Goal: Task Accomplishment & Management: Manage account settings

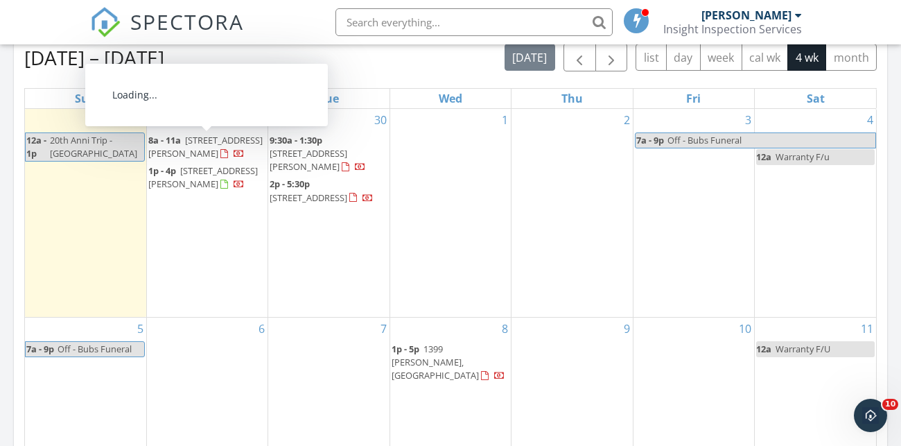
click at [189, 134] on span "8a - 11a 10811 Chambers Way , Commerce City 80022" at bounding box center [207, 147] width 118 height 27
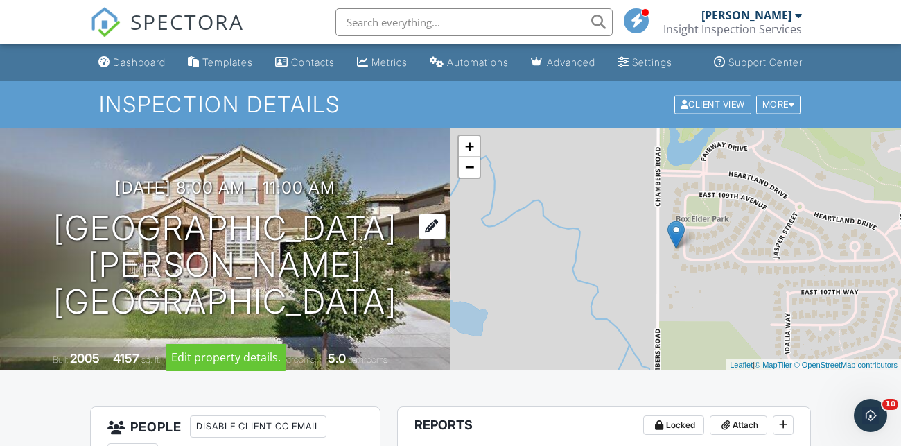
drag, startPoint x: 399, startPoint y: 279, endPoint x: 32, endPoint y: 229, distance: 370.2
click at [32, 229] on h1 "10811 Chambers Way Commerce City, CO 80022" at bounding box center [225, 265] width 406 height 110
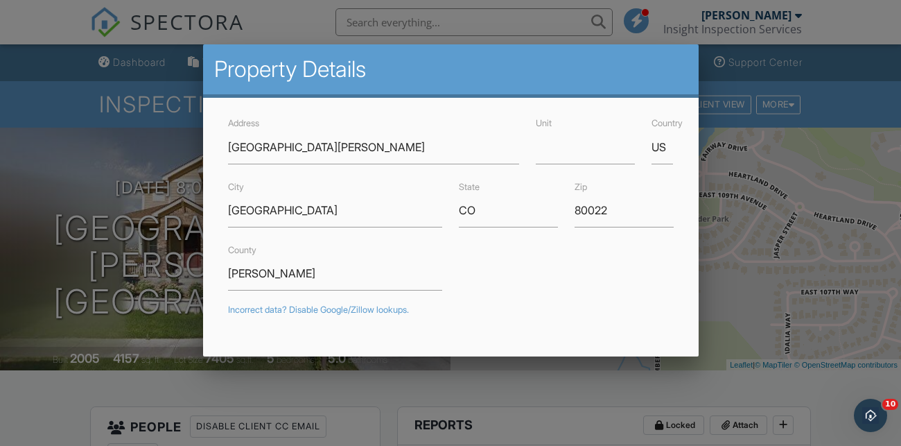
click at [860, 120] on div at bounding box center [450, 209] width 901 height 557
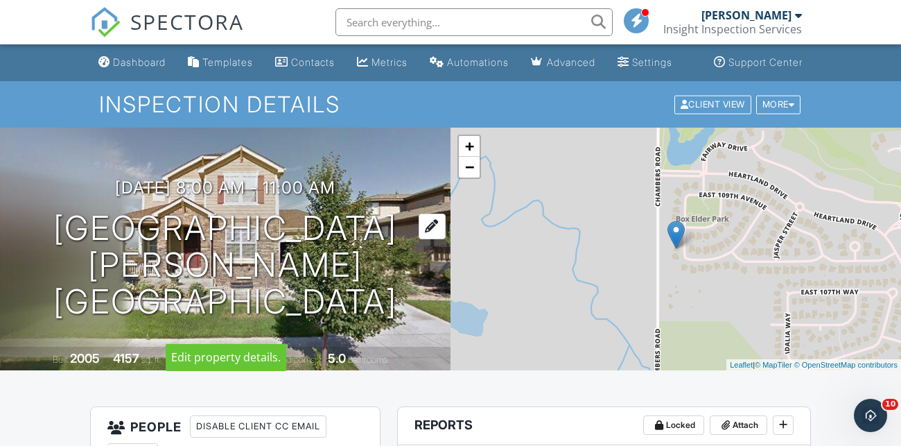
drag, startPoint x: 399, startPoint y: 273, endPoint x: 51, endPoint y: 245, distance: 349.1
click at [51, 245] on h1 "10811 Chambers Way Commerce City, CO 80022" at bounding box center [225, 265] width 406 height 110
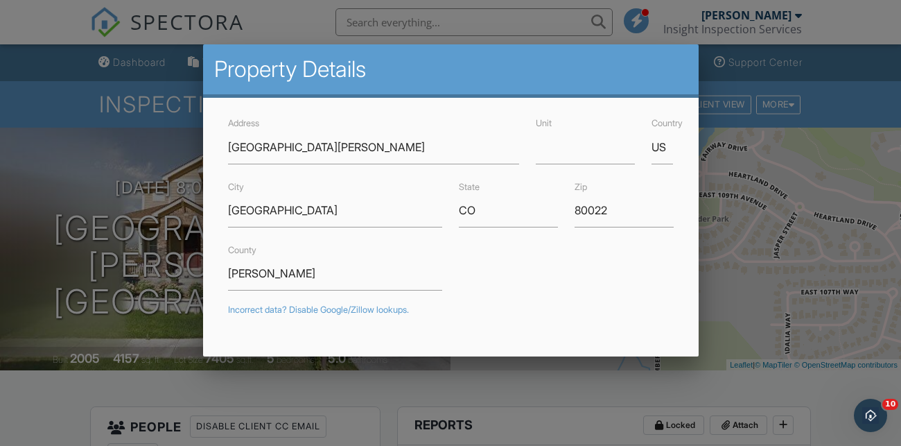
click at [135, 296] on div at bounding box center [450, 209] width 901 height 557
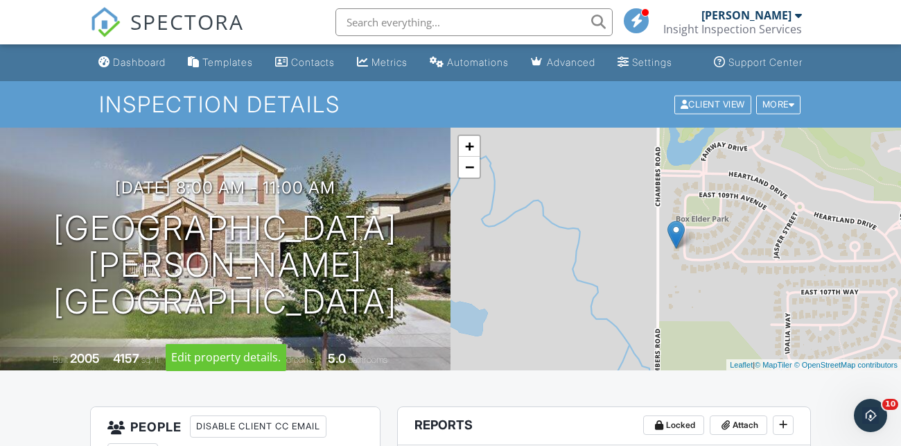
scroll to position [216, 0]
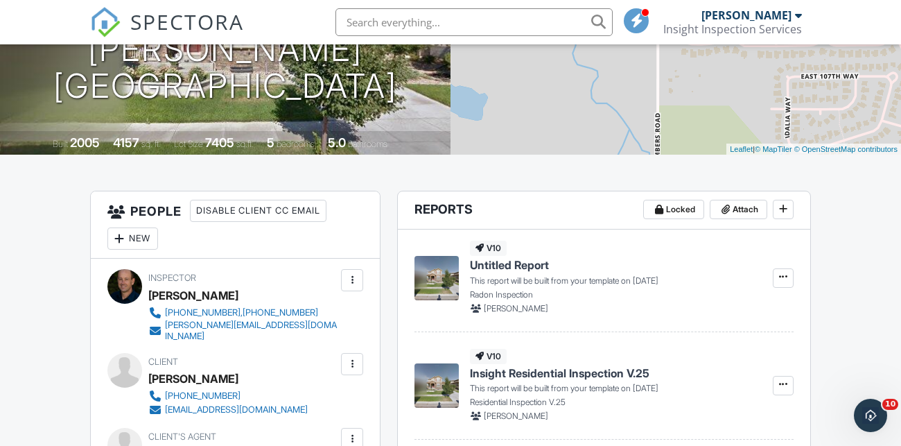
click at [128, 250] on div "New" at bounding box center [132, 238] width 51 height 22
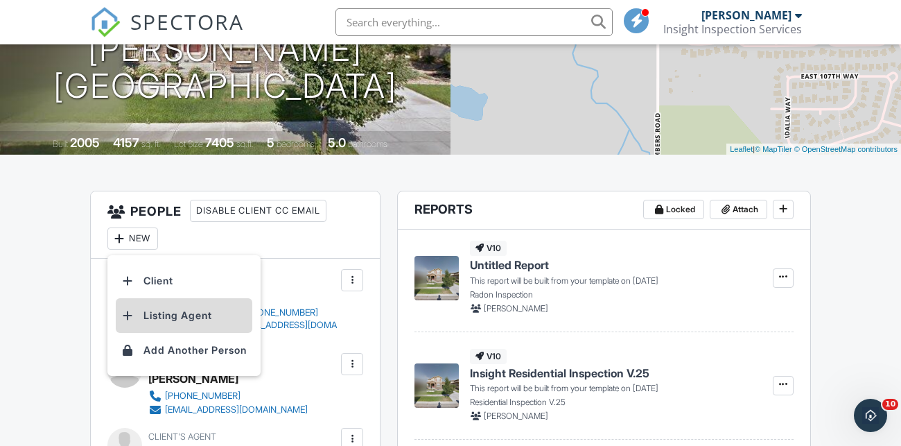
click at [210, 325] on li "Listing Agent" at bounding box center [184, 315] width 137 height 35
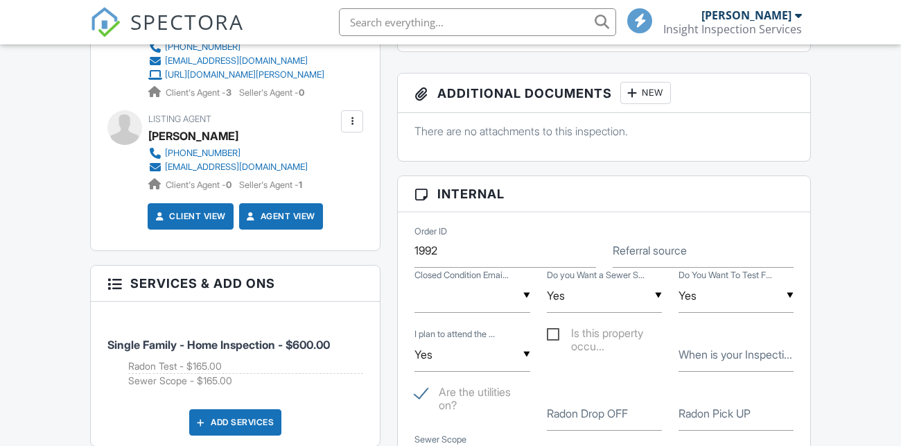
scroll to position [298, 0]
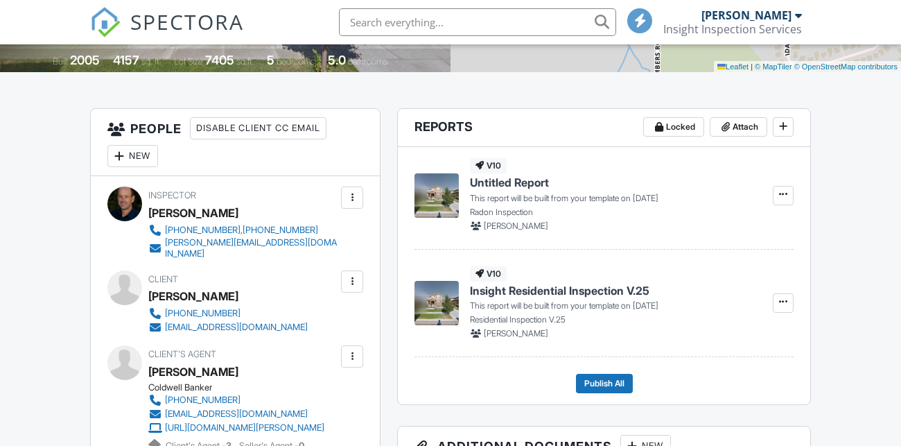
click at [348, 288] on div at bounding box center [352, 282] width 14 height 14
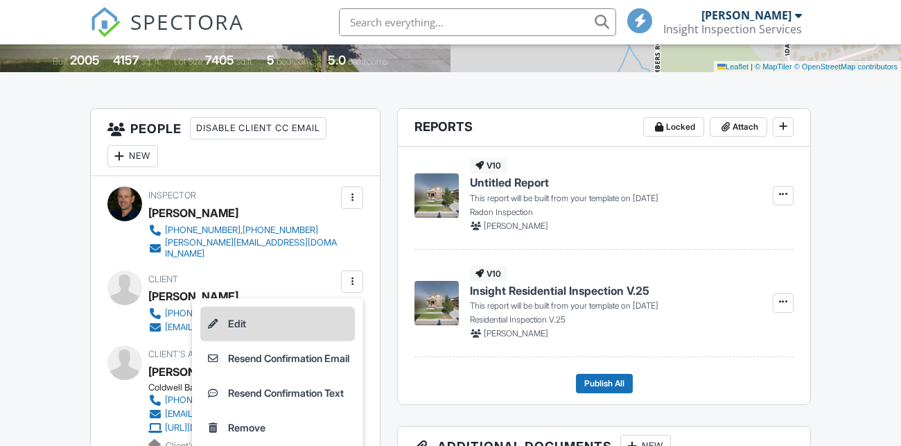
click at [284, 321] on li "Edit" at bounding box center [277, 323] width 155 height 35
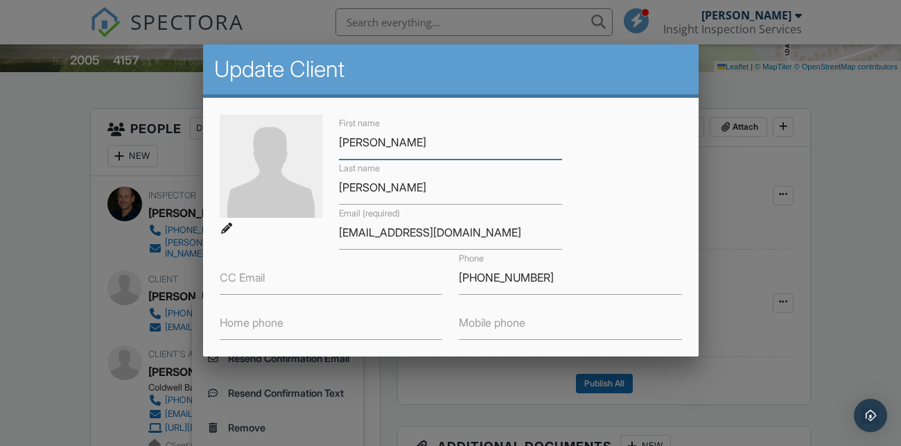
click at [344, 146] on input "ashley" at bounding box center [450, 142] width 223 height 34
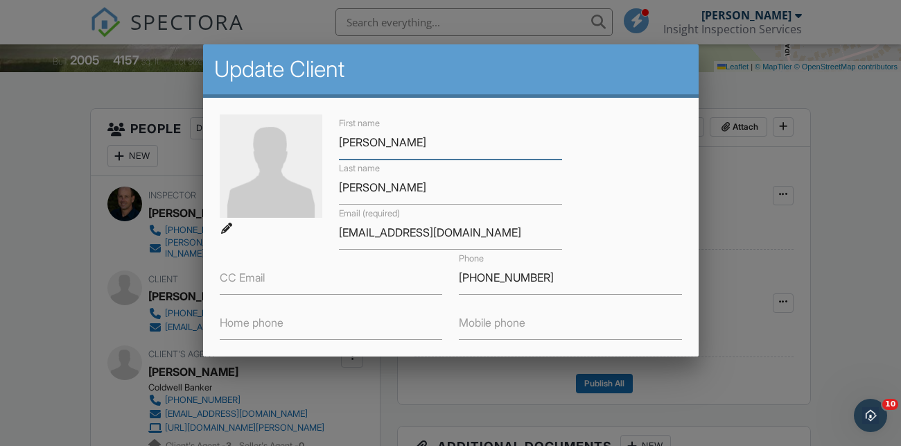
scroll to position [0, 0]
type input "[PERSON_NAME]"
click at [342, 189] on input "bailey" at bounding box center [450, 188] width 223 height 34
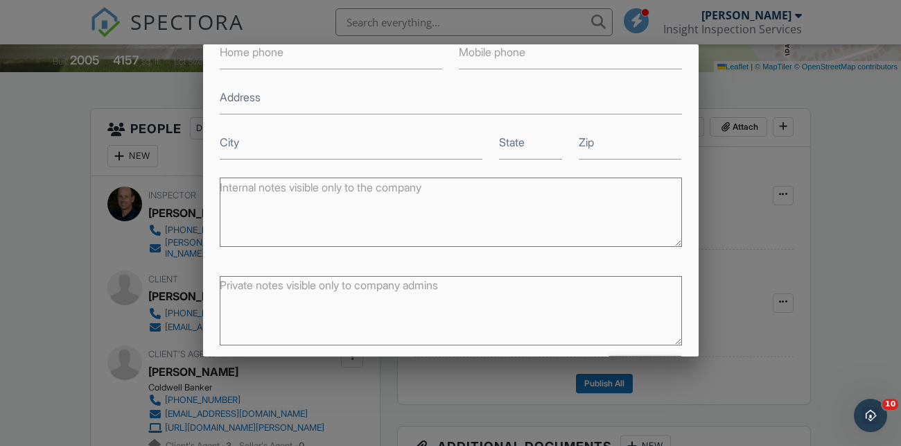
scroll to position [323, 0]
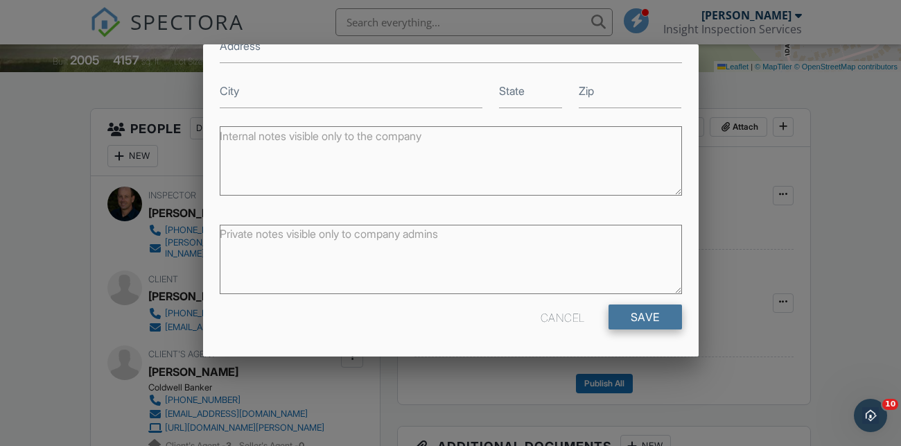
type input "[PERSON_NAME]"
click at [637, 318] on input "Save" at bounding box center [645, 316] width 73 height 25
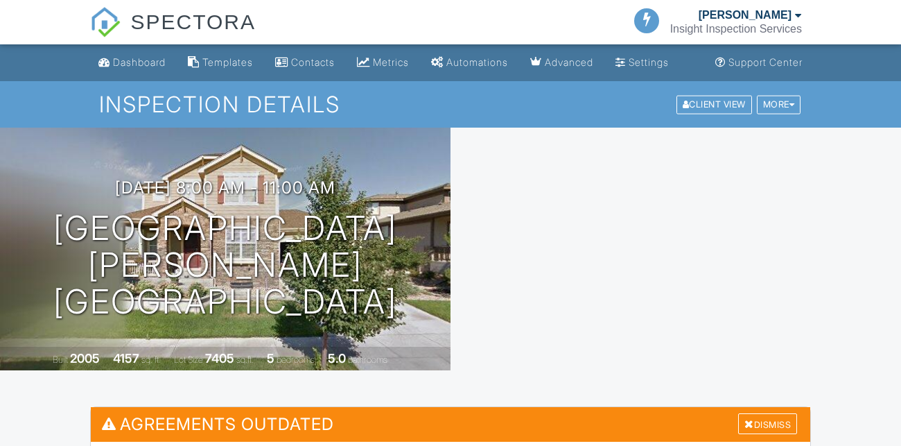
scroll to position [171, 0]
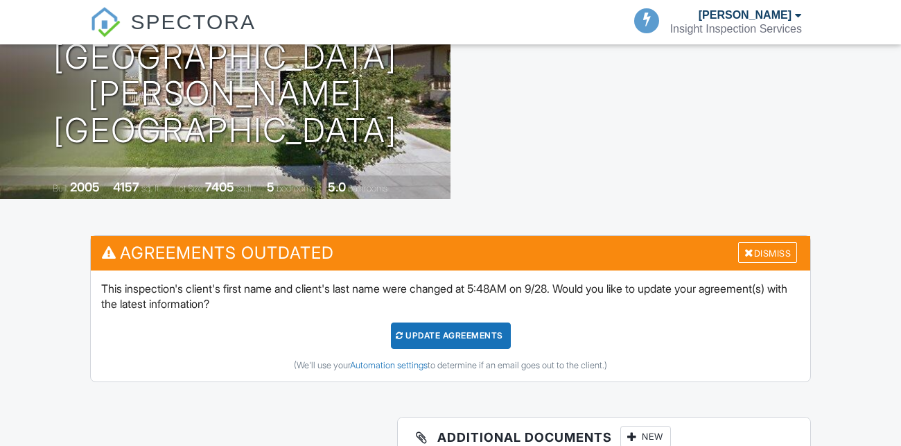
click at [483, 349] on div "Update Agreements" at bounding box center [451, 335] width 120 height 26
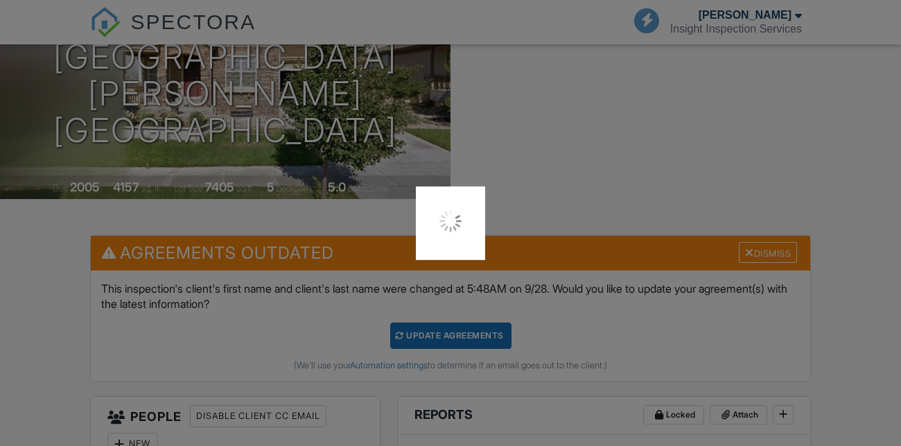
scroll to position [0, 0]
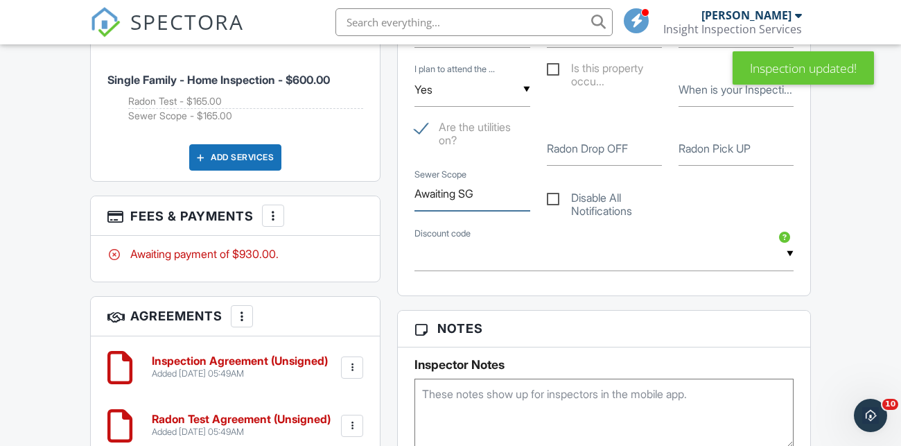
click at [437, 211] on input "Awaiting SG" at bounding box center [472, 194] width 115 height 34
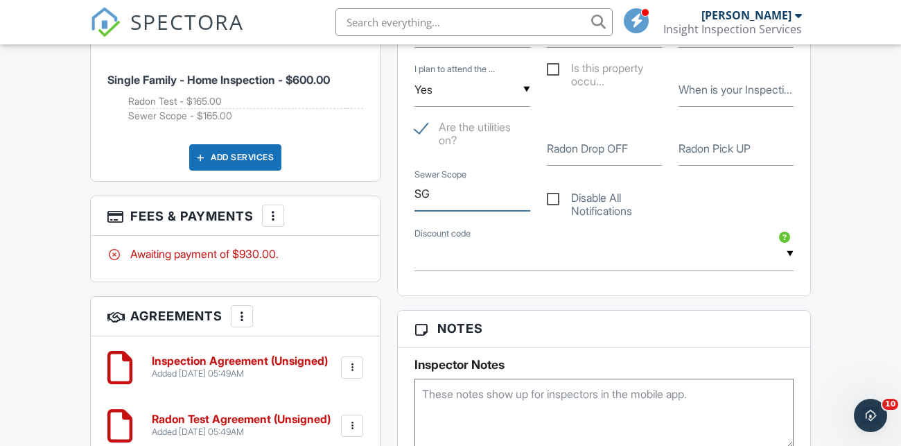
click at [449, 211] on input "SG" at bounding box center [472, 194] width 115 height 34
type input "SG Confirmed"
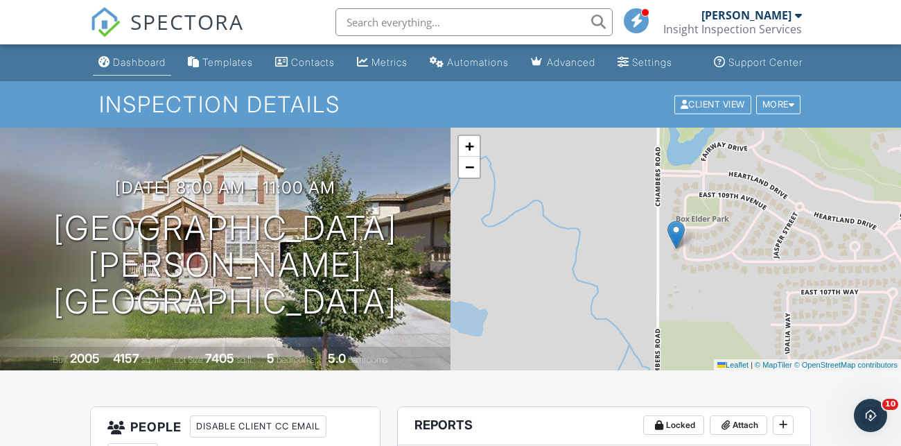
click at [124, 68] on div "Dashboard" at bounding box center [139, 62] width 53 height 12
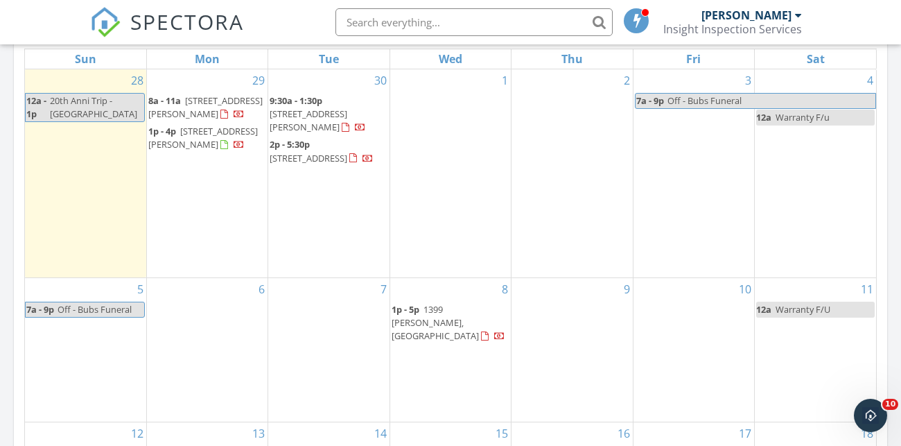
scroll to position [672, 0]
click at [211, 141] on span "575 Brookside Dr , Longmont 80504" at bounding box center [203, 139] width 110 height 26
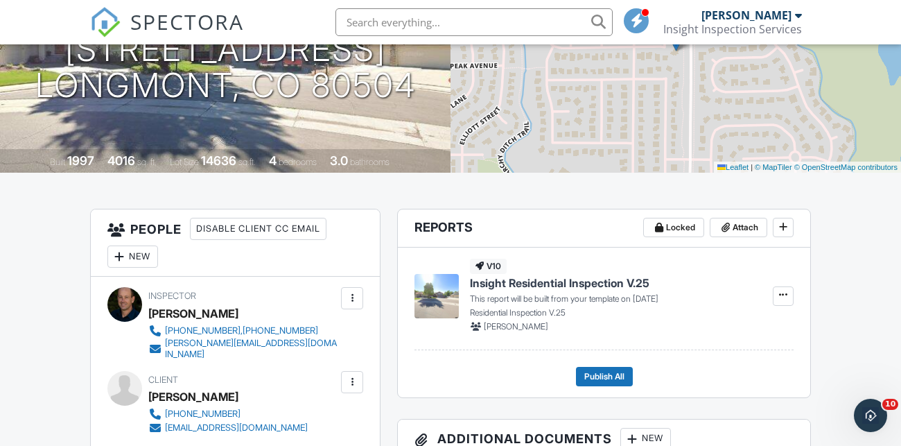
scroll to position [178, 0]
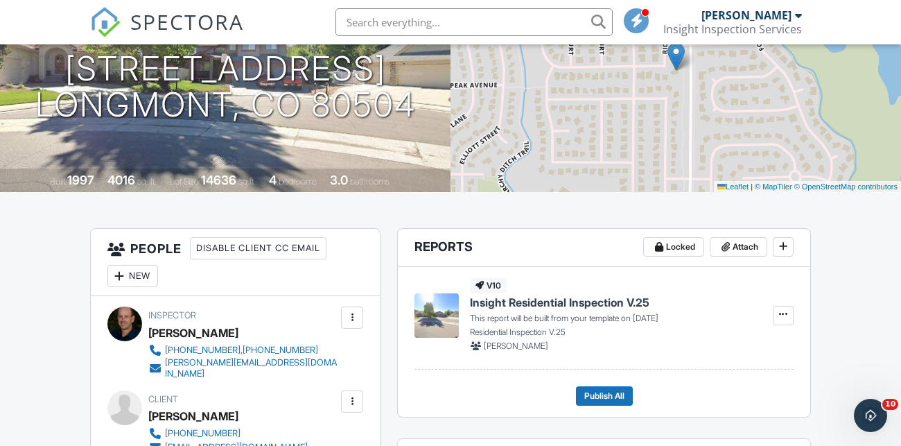
click at [141, 284] on div "New" at bounding box center [132, 276] width 51 height 22
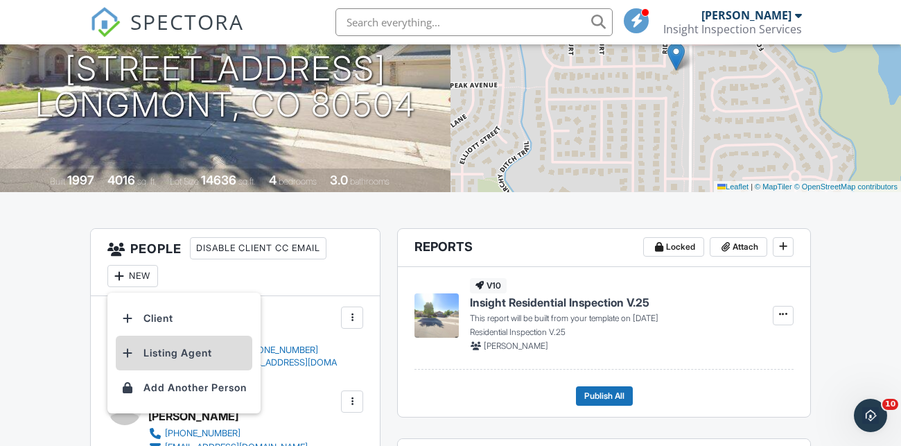
click at [188, 360] on li "Listing Agent" at bounding box center [184, 353] width 137 height 35
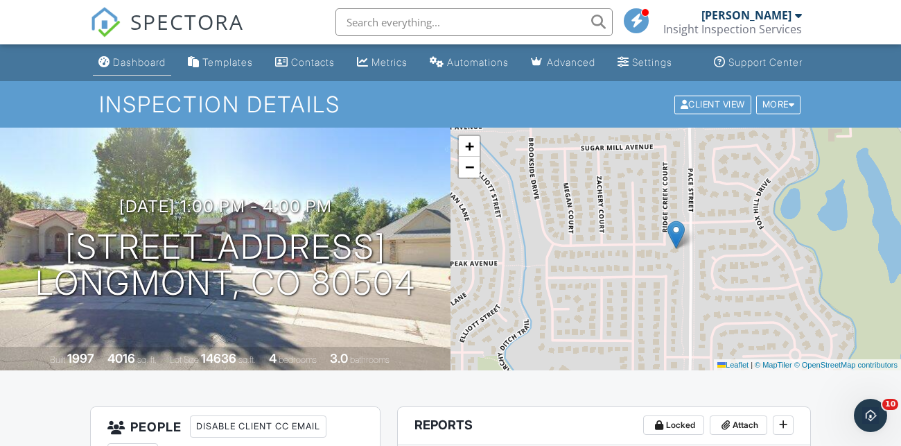
click at [120, 68] on div "Dashboard" at bounding box center [139, 62] width 53 height 12
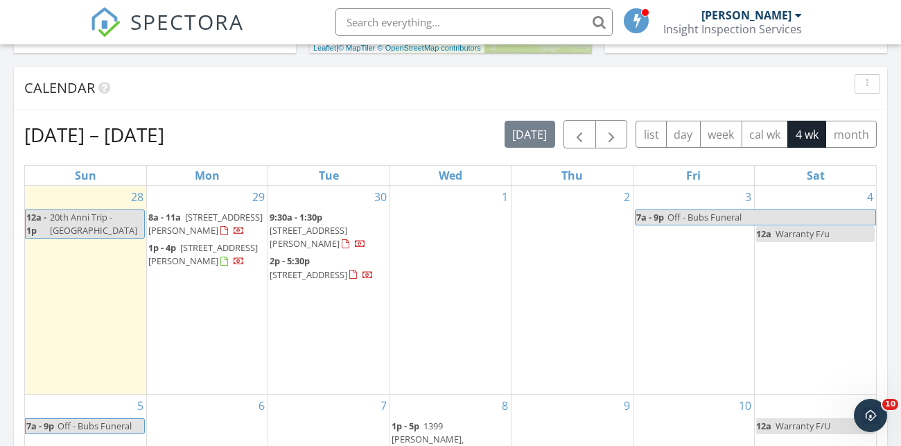
scroll to position [553, 0]
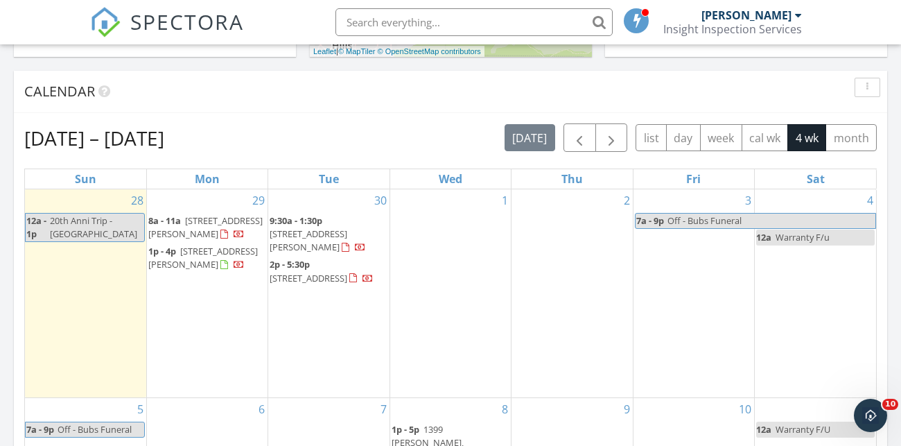
click at [330, 227] on span "885 Crabapple Ln, Estes Park 80517" at bounding box center [309, 240] width 78 height 26
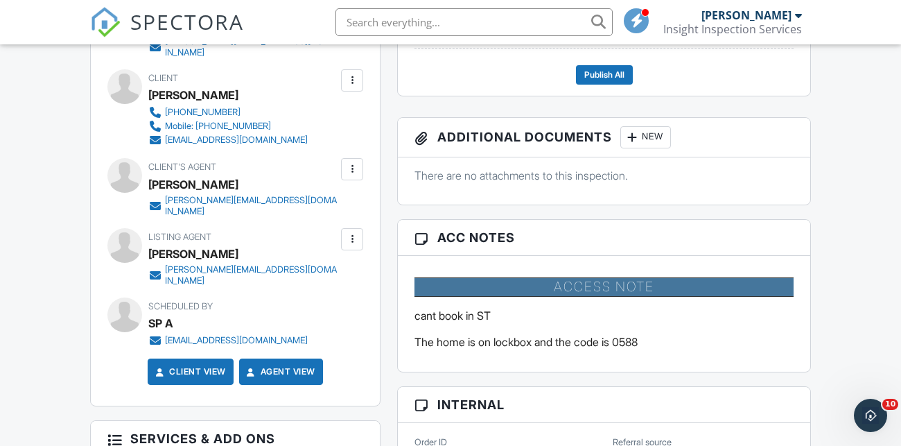
scroll to position [501, 0]
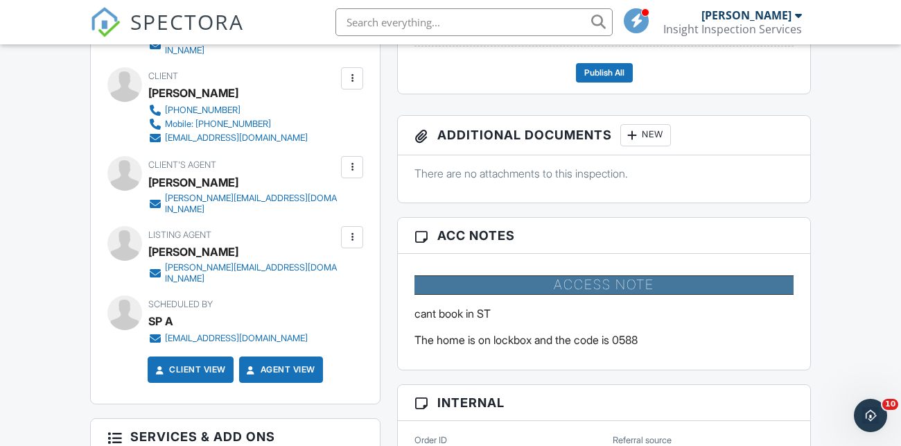
click at [353, 236] on div at bounding box center [352, 237] width 14 height 14
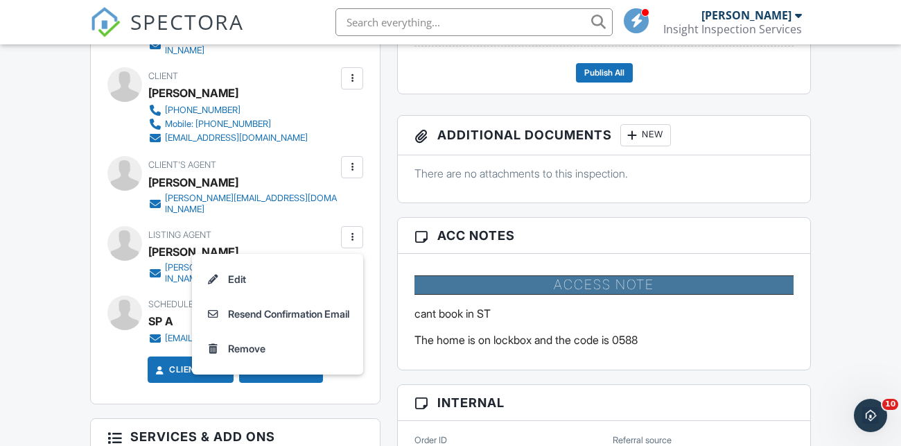
click at [367, 200] on div "Client's Agent Scott Thompson scott+1590170282@estesparkrealestate.com" at bounding box center [276, 185] width 256 height 58
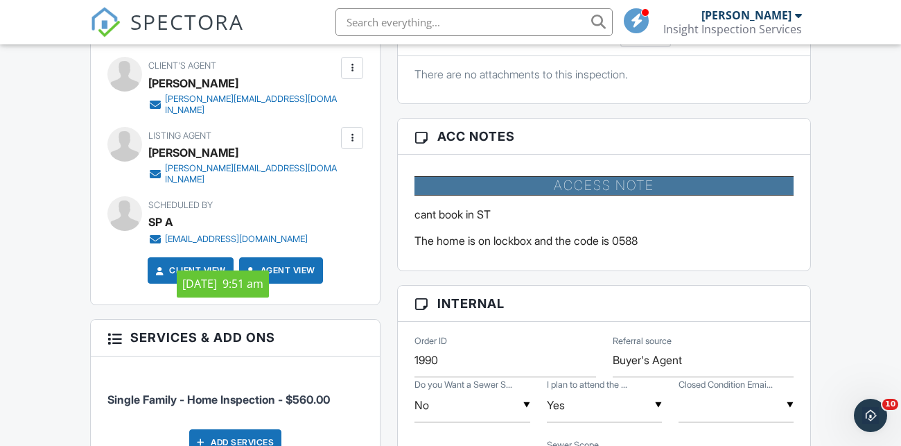
scroll to position [586, 0]
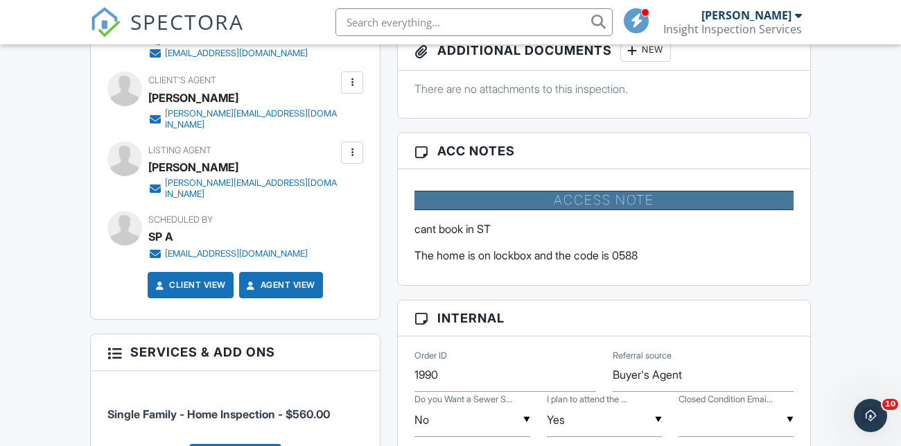
click at [347, 86] on div at bounding box center [352, 83] width 14 height 14
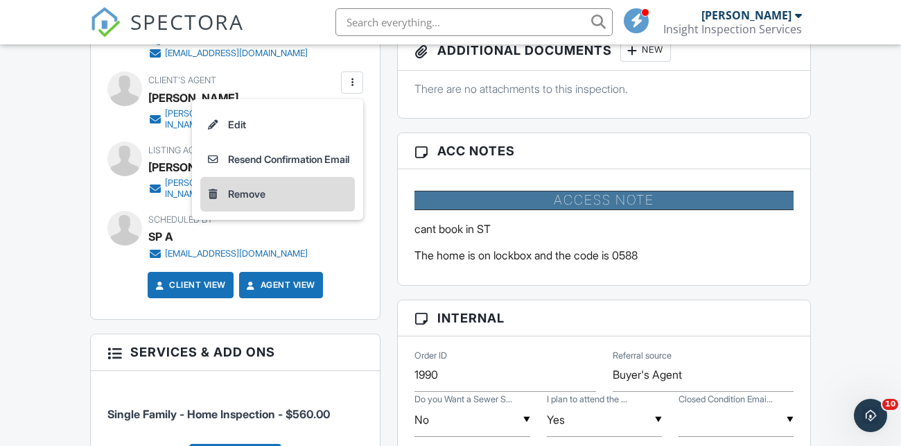
click at [270, 199] on li "Remove" at bounding box center [277, 194] width 155 height 35
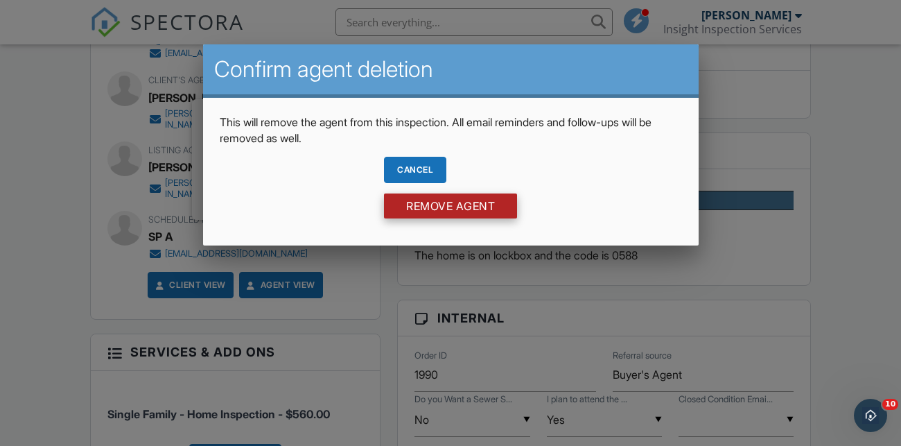
click at [437, 214] on input "Remove Agent" at bounding box center [450, 205] width 133 height 25
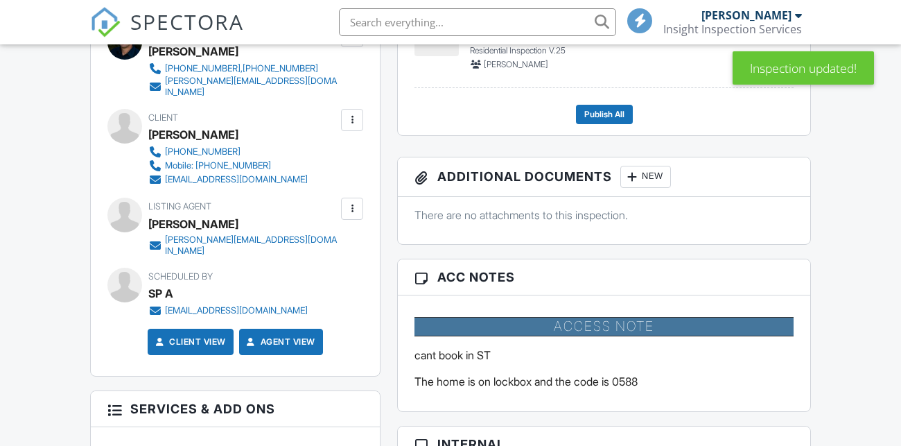
click at [354, 216] on div at bounding box center [352, 209] width 14 height 14
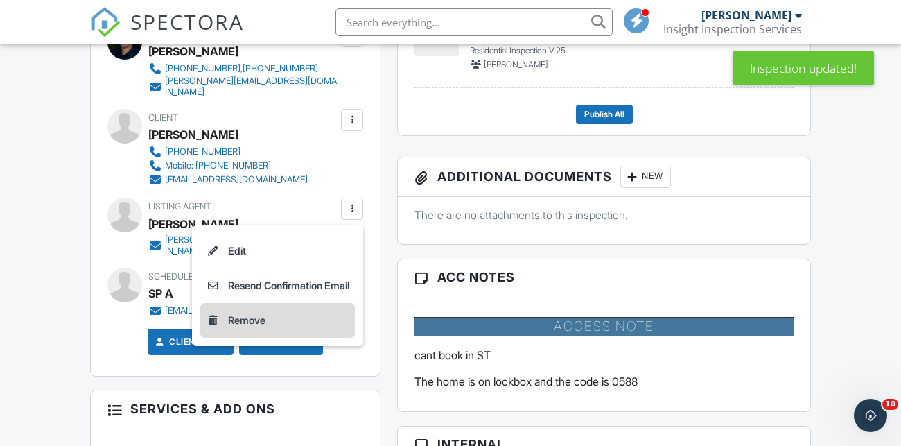
click at [270, 327] on li "Remove" at bounding box center [277, 320] width 155 height 35
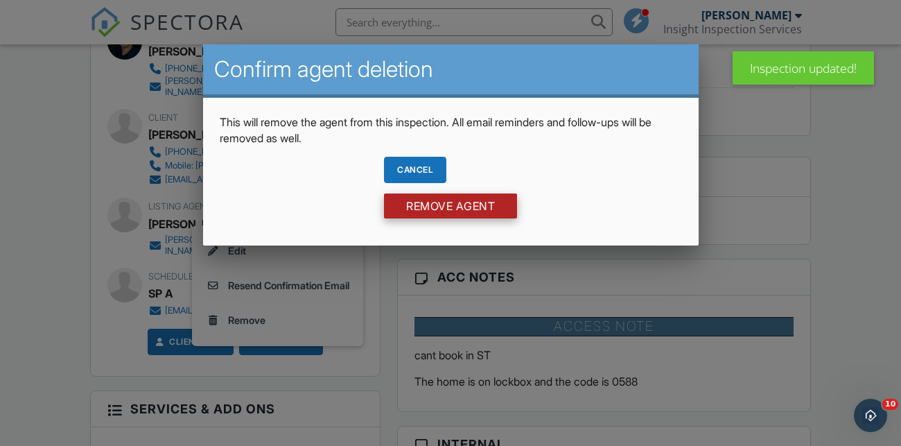
click at [428, 198] on input "Remove Agent" at bounding box center [450, 205] width 133 height 25
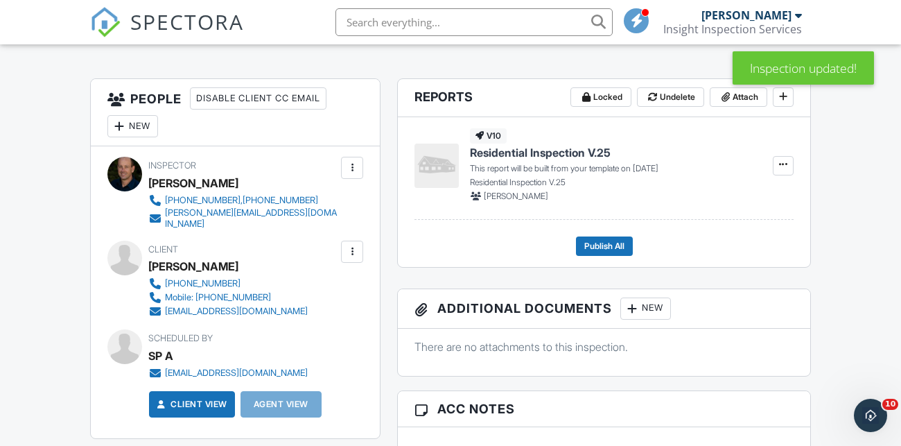
scroll to position [311, 0]
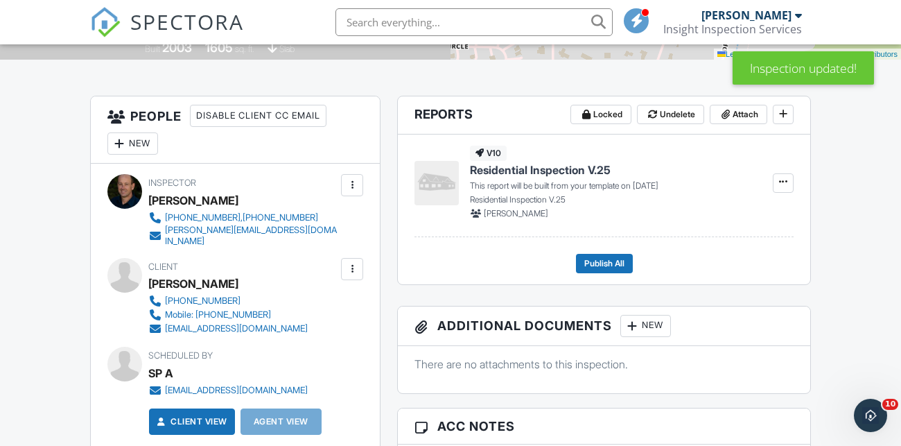
click at [141, 155] on div "New" at bounding box center [132, 143] width 51 height 22
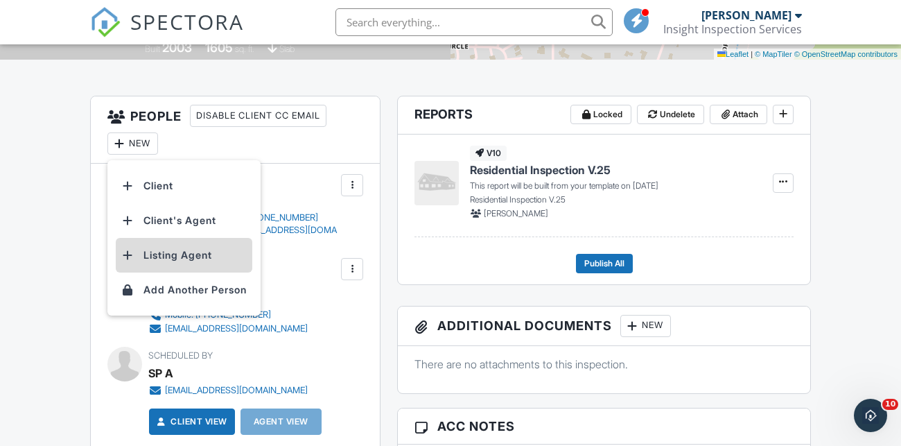
click at [214, 269] on li "Listing Agent" at bounding box center [184, 255] width 137 height 35
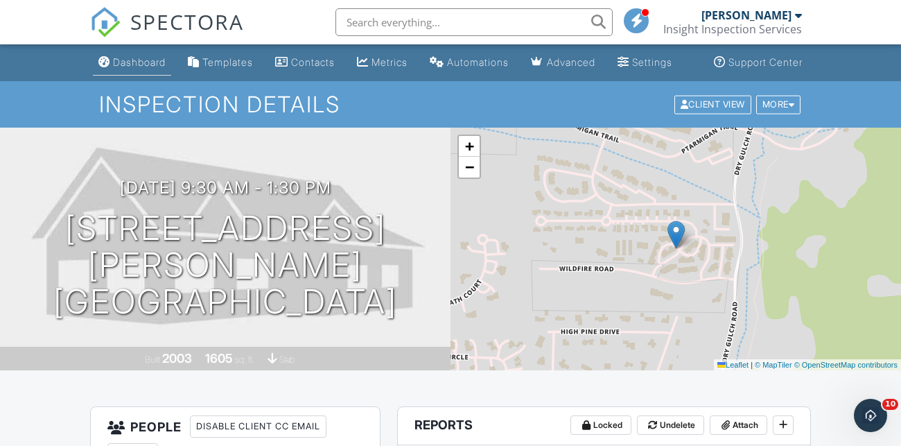
click at [121, 76] on link "Dashboard" at bounding box center [132, 63] width 78 height 26
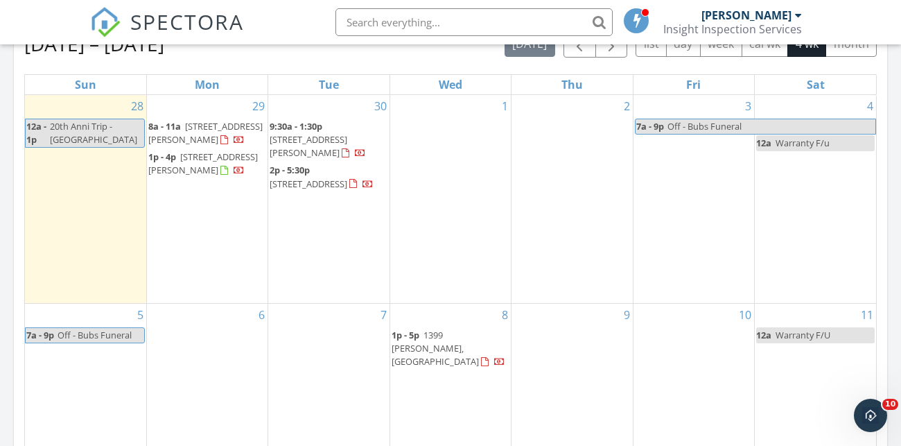
scroll to position [651, 0]
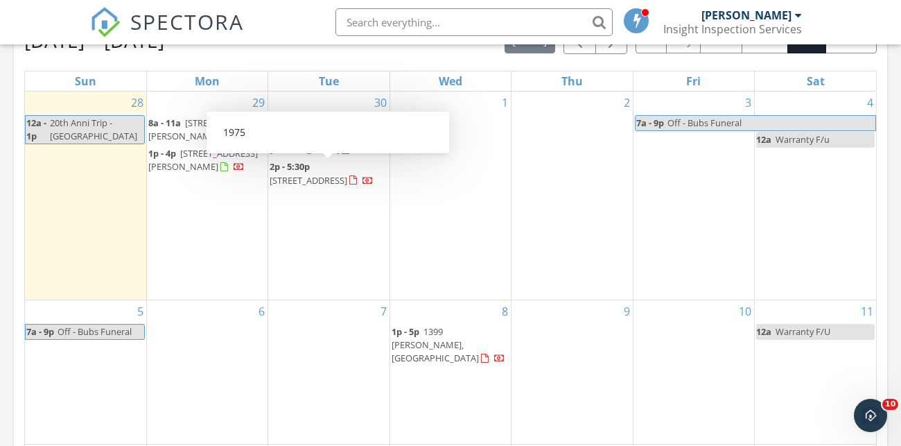
click at [318, 174] on span "31112 Shadow Mountain Dr , CONIFER 80433" at bounding box center [309, 180] width 78 height 12
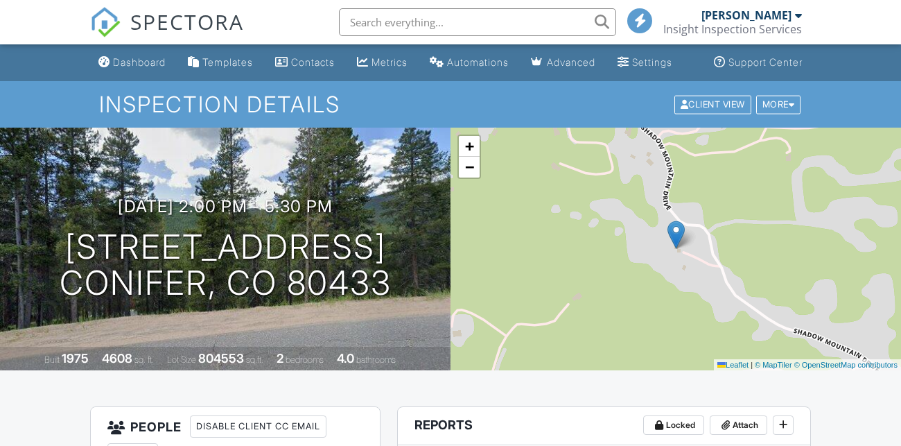
scroll to position [263, 0]
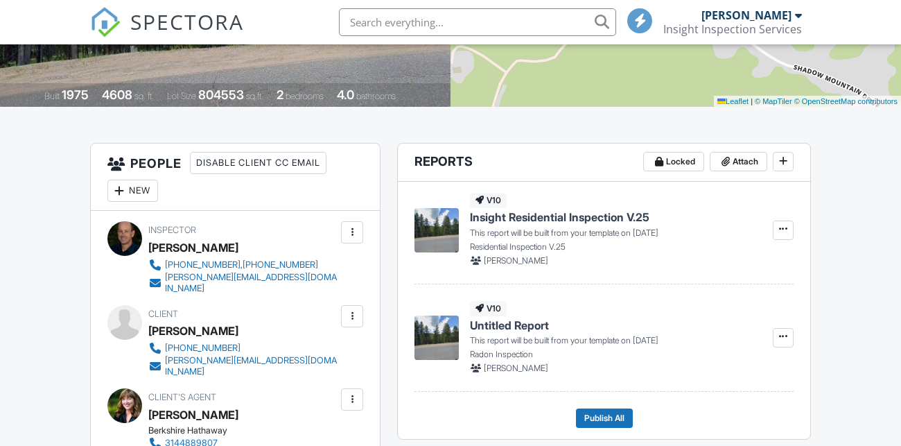
checkbox input "false"
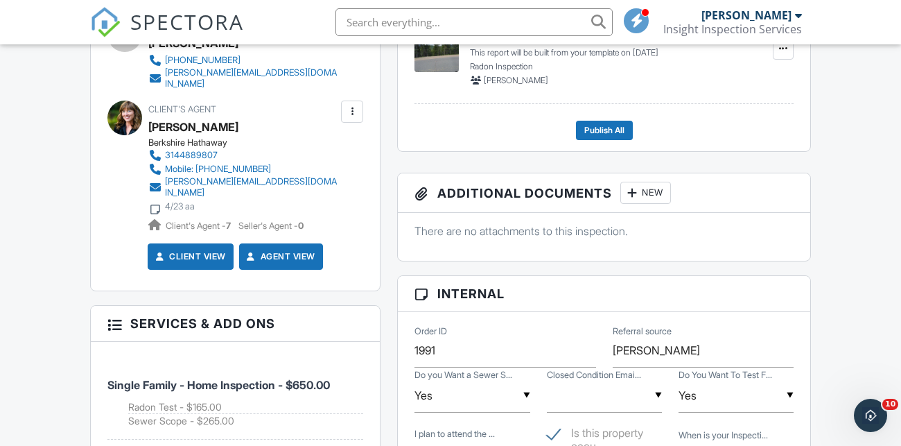
scroll to position [0, 0]
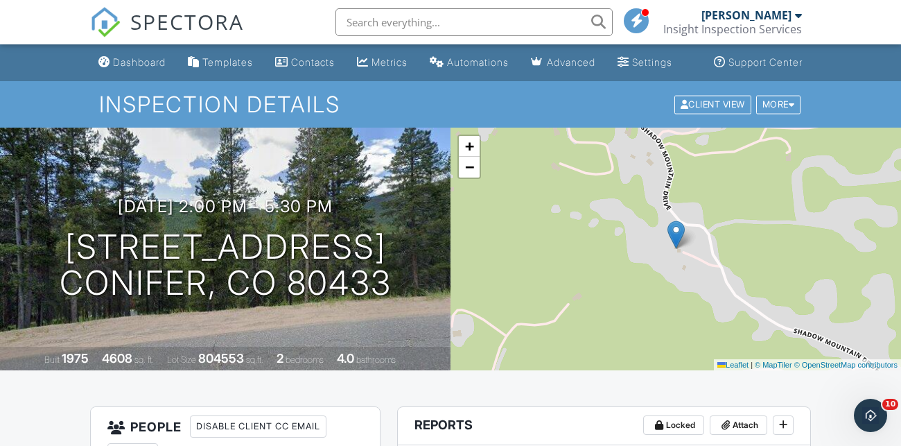
type input "Confirmed SG"
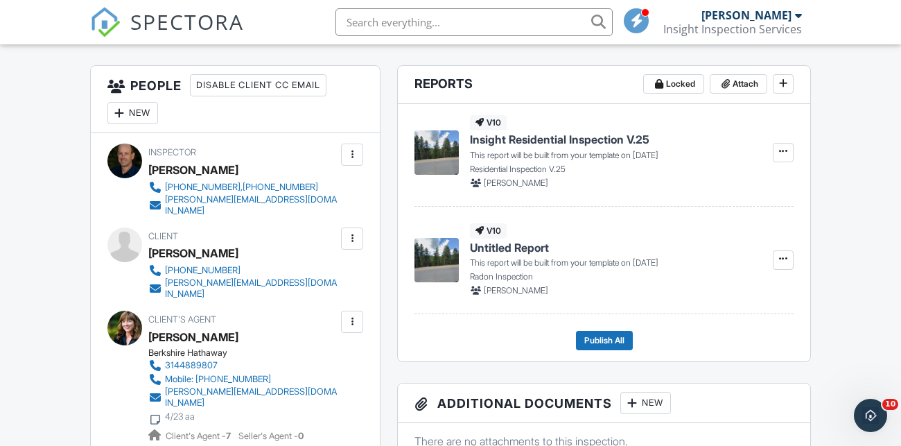
scroll to position [342, 0]
click at [136, 123] on div "New" at bounding box center [132, 112] width 51 height 22
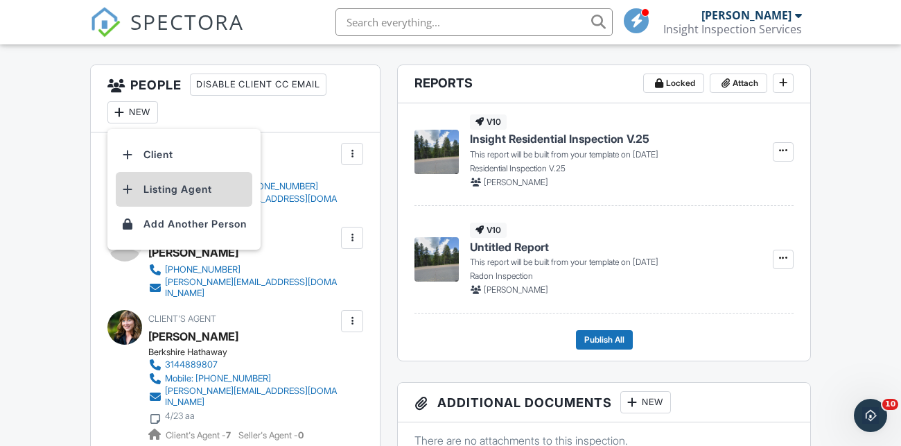
click at [180, 200] on li "Listing Agent" at bounding box center [184, 189] width 137 height 35
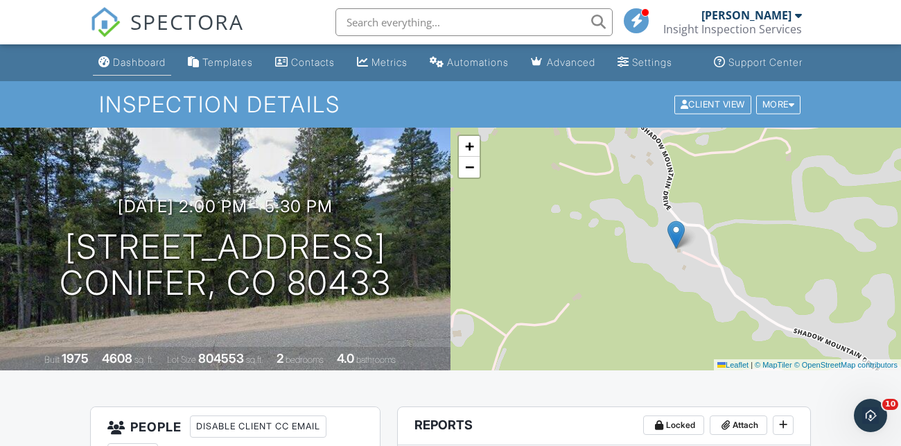
click at [135, 81] on li "Dashboard" at bounding box center [132, 62] width 84 height 37
click at [369, 67] on div "Metrics" at bounding box center [363, 61] width 12 height 11
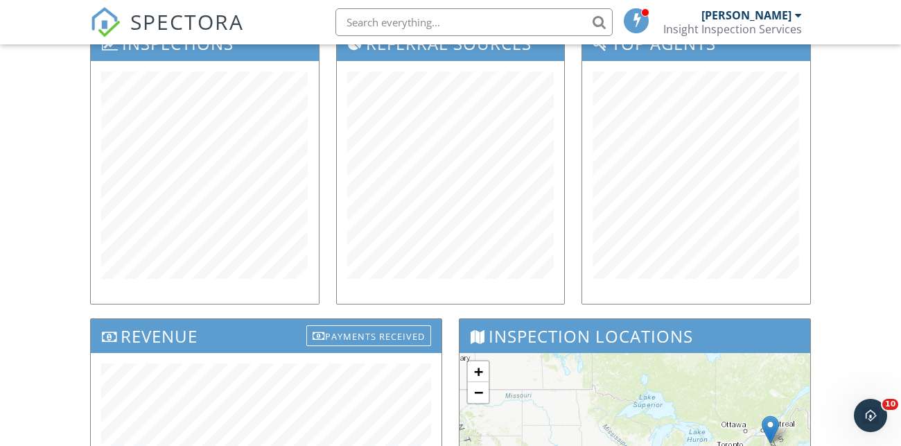
scroll to position [210, 0]
